Goal: Task Accomplishment & Management: Manage account settings

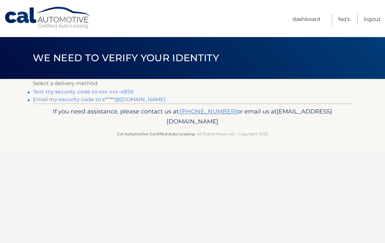
click at [129, 90] on link "Text my security code to xxx-xxx-4859" at bounding box center [83, 92] width 101 height 6
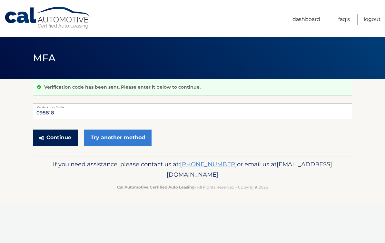
type input "098818"
click at [64, 136] on button "Continue" at bounding box center [55, 138] width 45 height 16
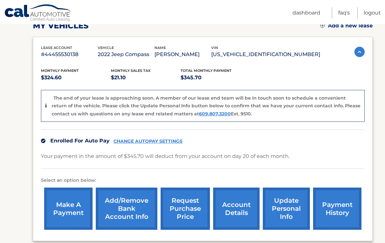
scroll to position [98, 0]
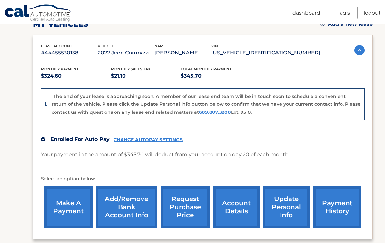
click at [154, 137] on link "CHANGE AUTOPAY SETTINGS" at bounding box center [147, 139] width 69 height 5
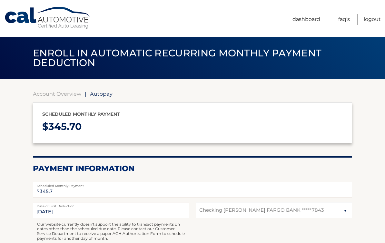
select select "MjQ5MjQyNGYtNzEwNy00M2U1LTljMmYtYzA0MGQ0YjdkY2Vk"
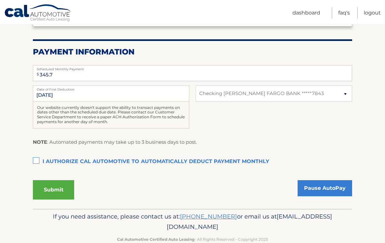
scroll to position [118, 0]
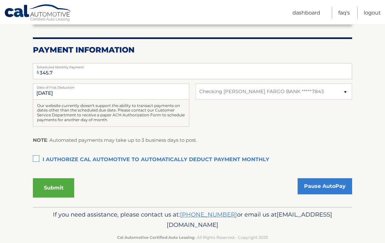
click at [61, 188] on button "Submit" at bounding box center [53, 188] width 41 height 19
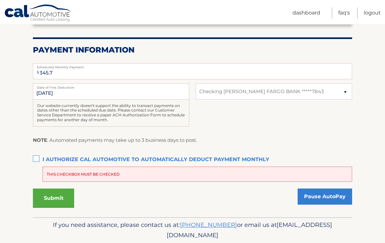
scroll to position [117, 0]
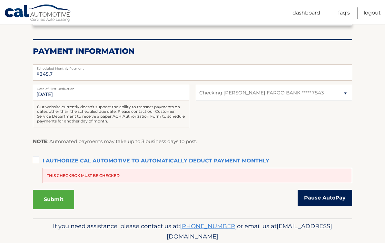
click at [331, 198] on link "Pause AutoPay" at bounding box center [325, 198] width 54 height 16
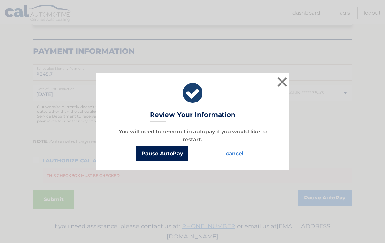
click at [175, 157] on button "Pause AutoPay" at bounding box center [162, 153] width 52 height 15
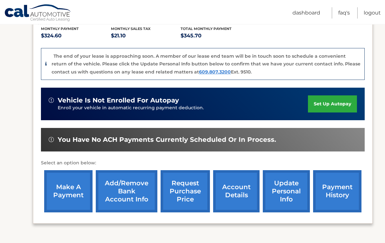
scroll to position [139, 0]
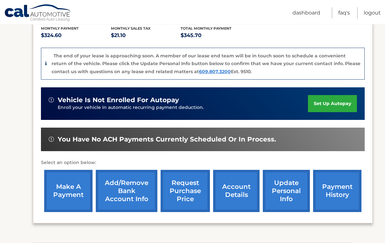
click at [132, 190] on link "Add/Remove bank account info" at bounding box center [127, 191] width 62 height 42
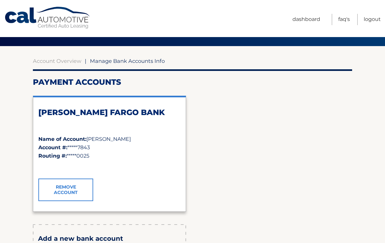
scroll to position [34, 0]
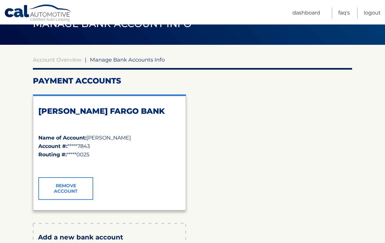
click at [73, 190] on link "Remove Account" at bounding box center [65, 188] width 55 height 23
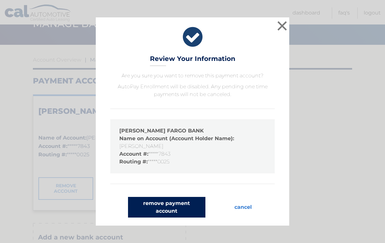
click at [176, 208] on button "remove payment account" at bounding box center [166, 207] width 77 height 21
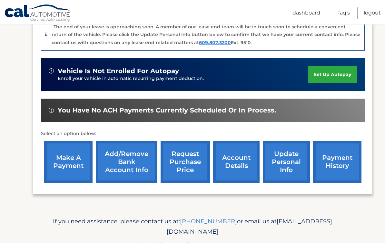
scroll to position [174, 0]
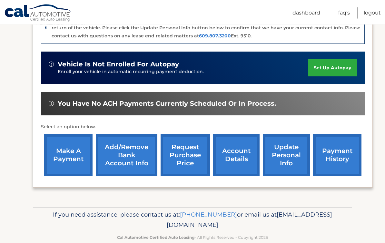
click at [144, 159] on link "Add/Remove bank account info" at bounding box center [127, 155] width 62 height 42
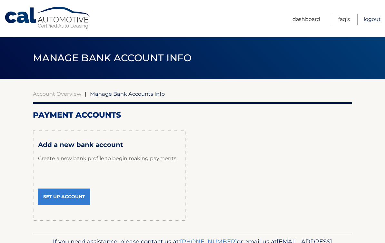
click at [375, 18] on link "Logout" at bounding box center [372, 19] width 17 height 11
